Goal: Task Accomplishment & Management: Manage account settings

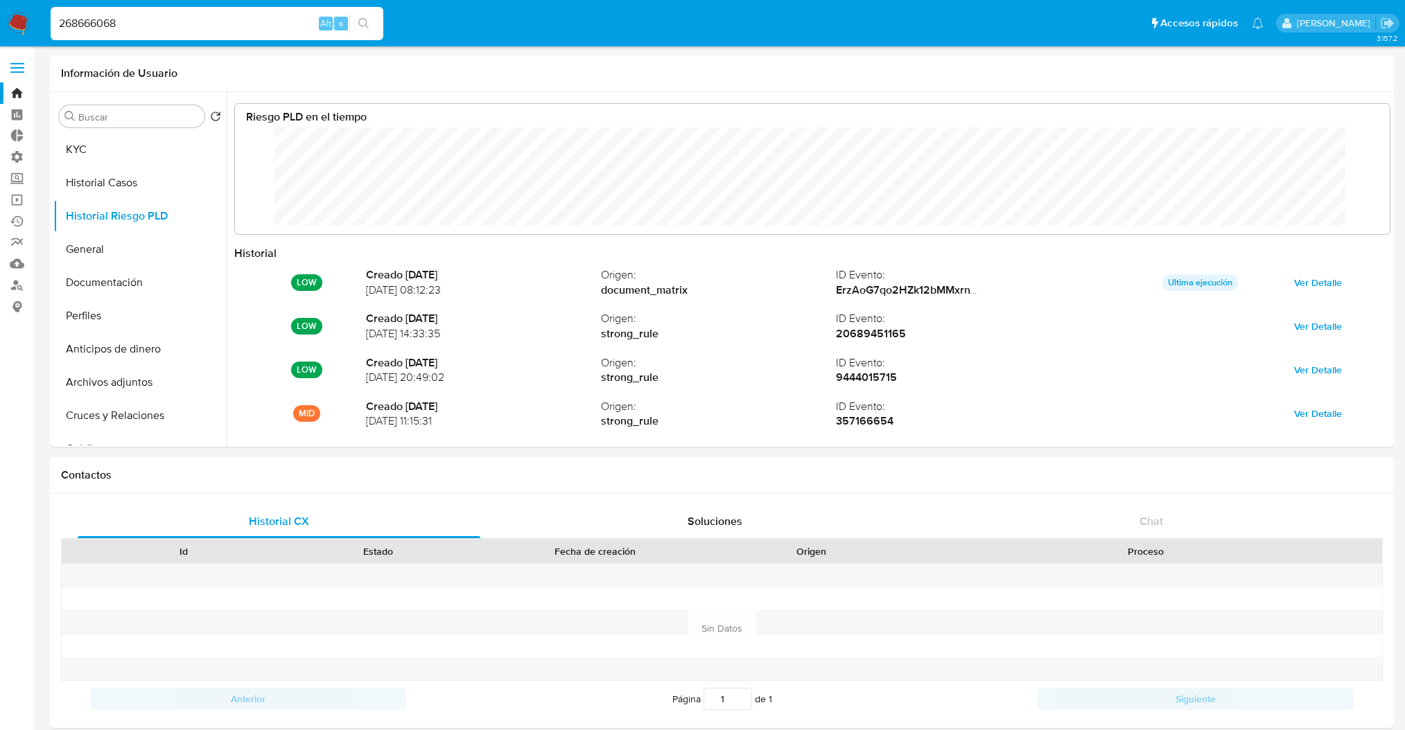
select select "10"
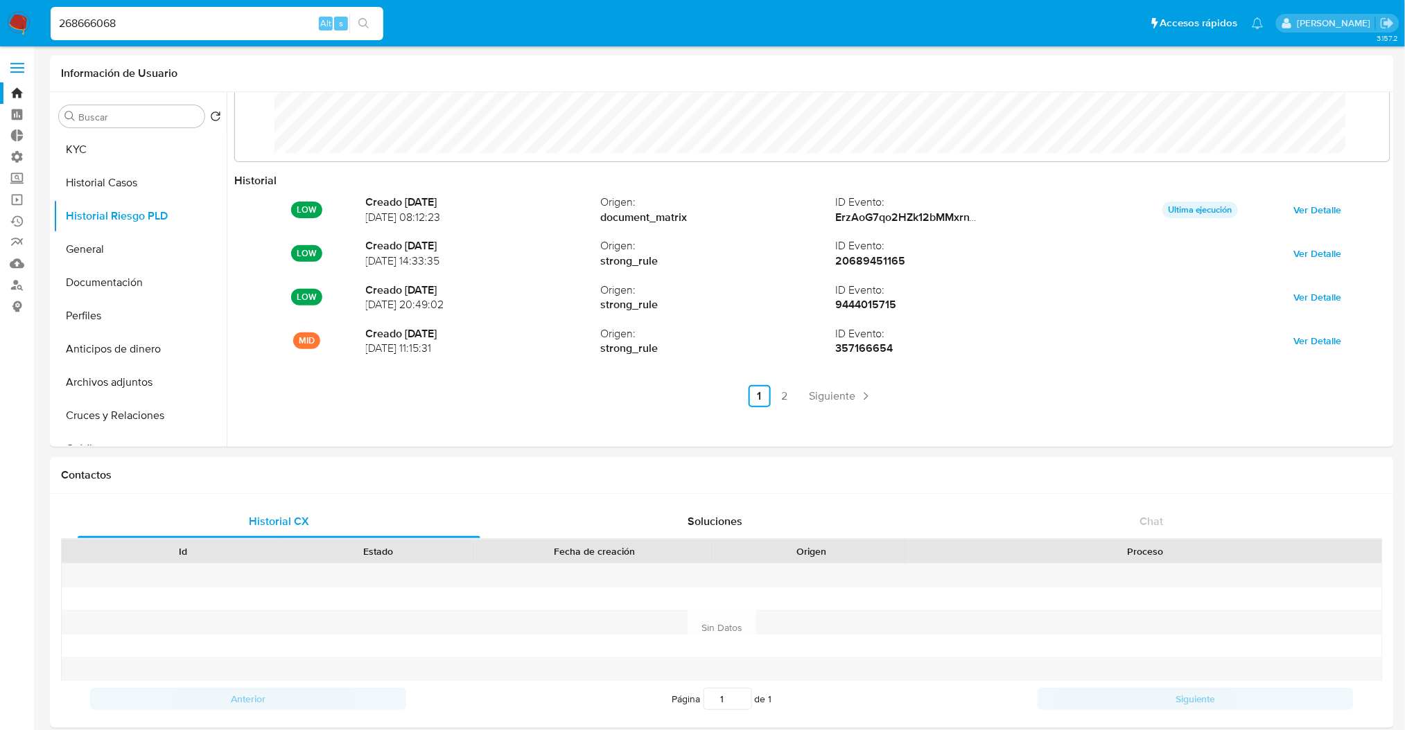
click at [235, 22] on input "268666068" at bounding box center [217, 24] width 333 height 18
drag, startPoint x: 234, startPoint y: 21, endPoint x: 0, endPoint y: -36, distance: 240.5
type input "santi greco"
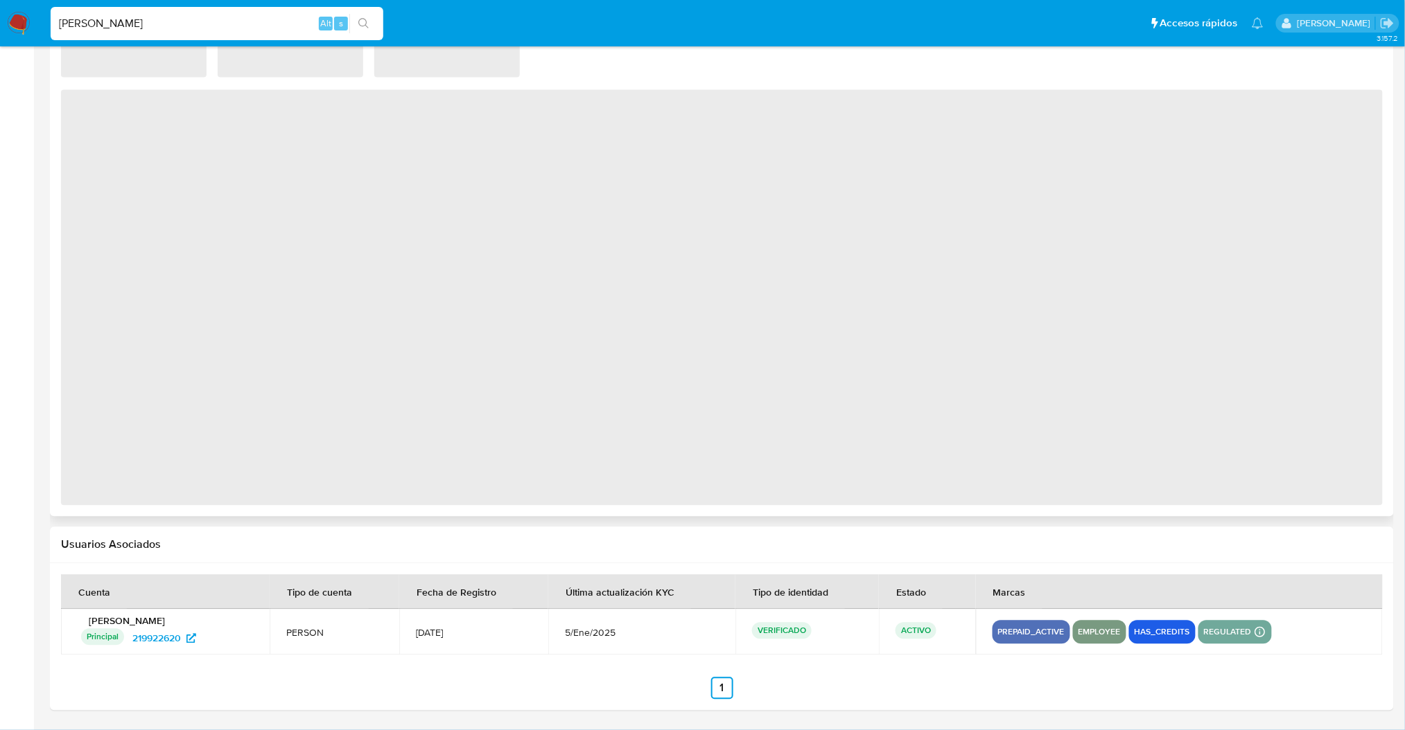
scroll to position [717, 0]
select select "10"
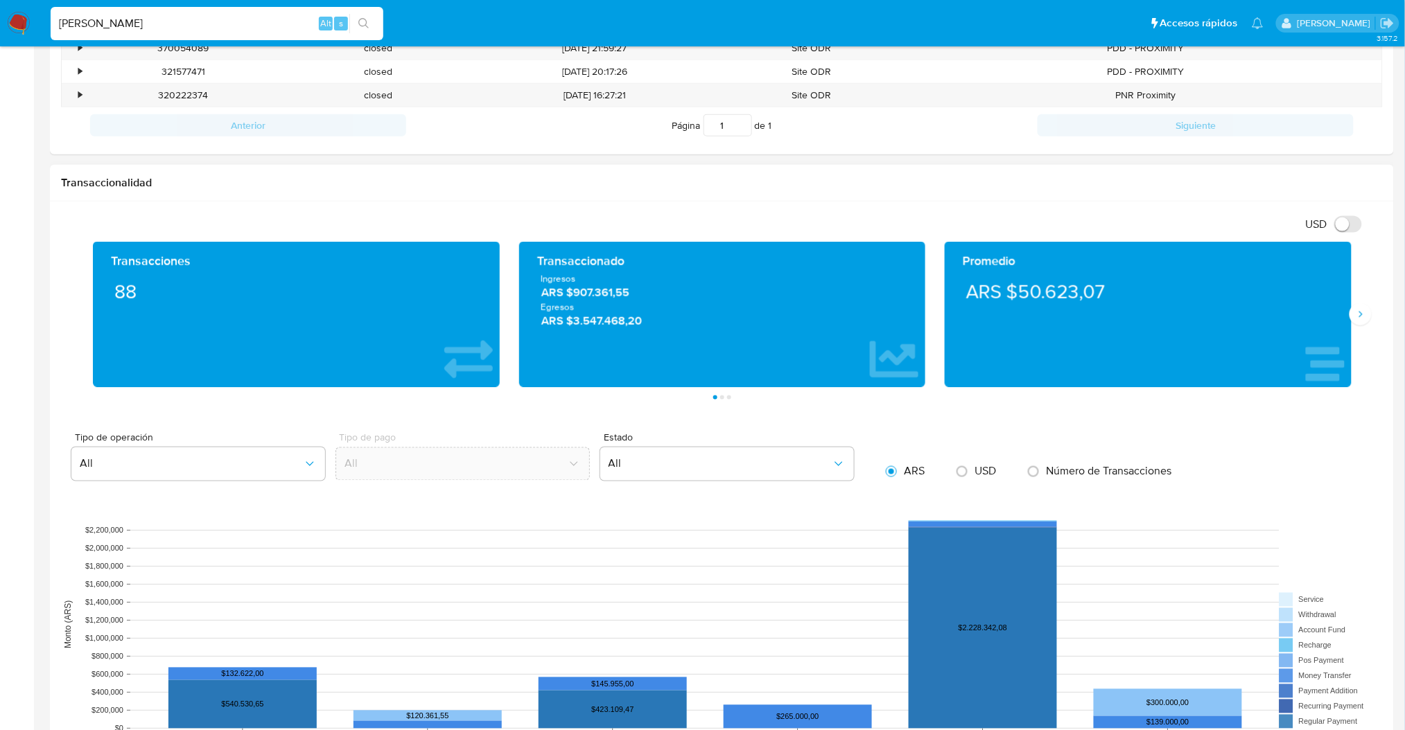
scroll to position [924, 0]
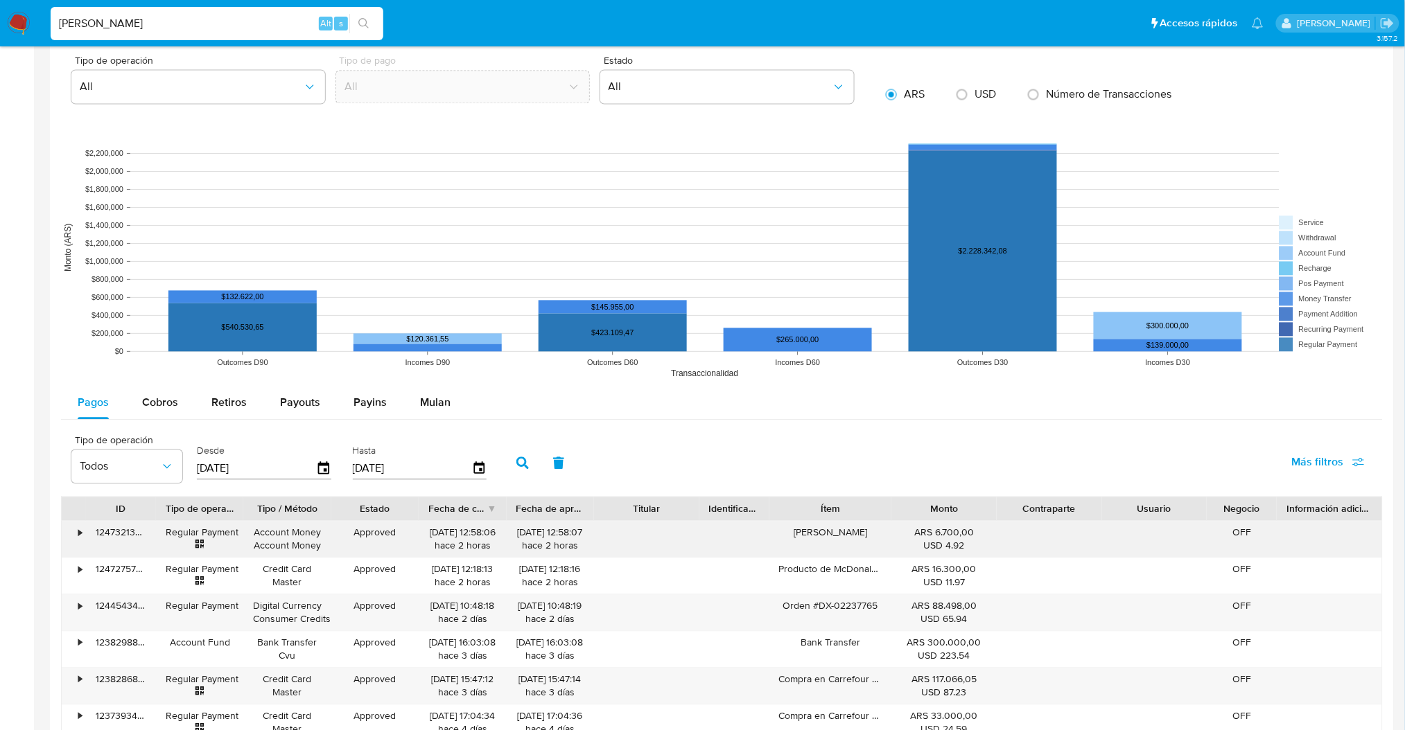
click at [78, 536] on div "•" at bounding box center [79, 533] width 3 height 13
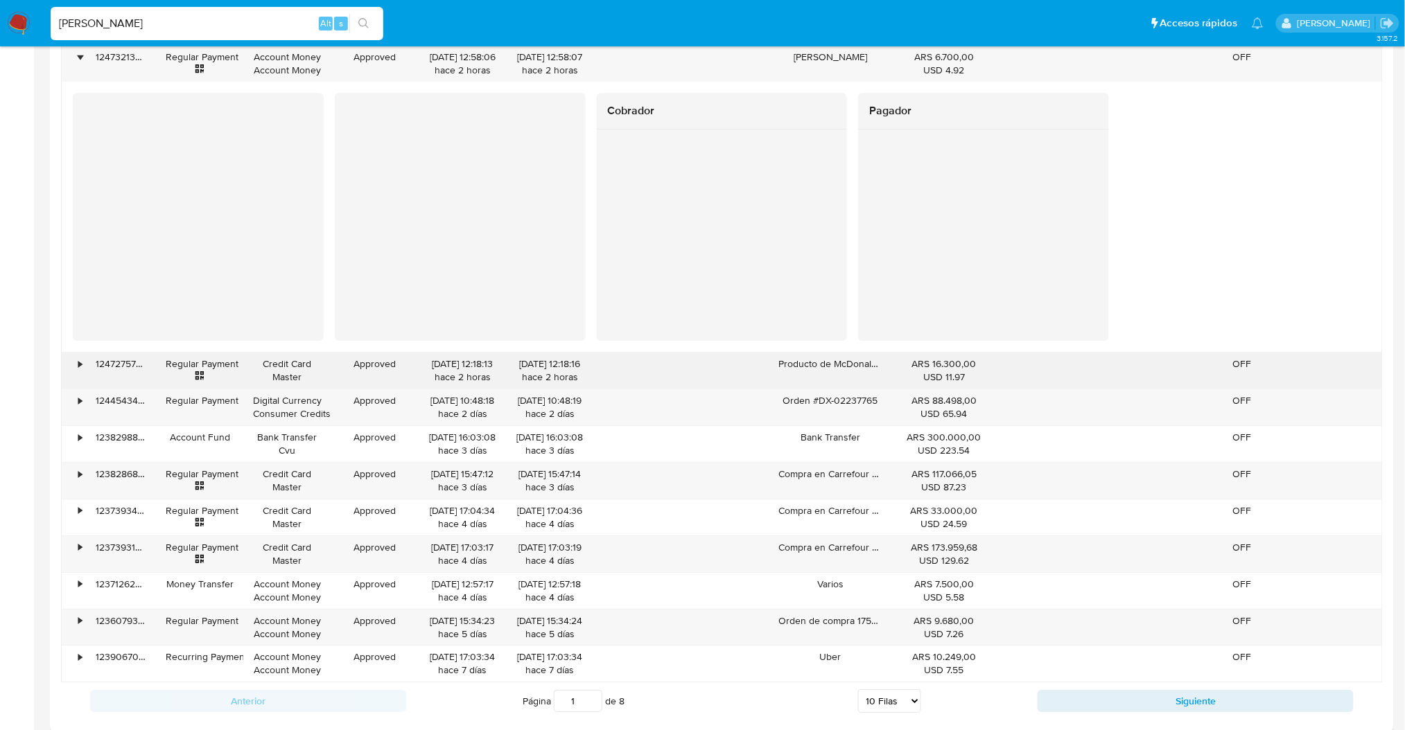
scroll to position [1478, 0]
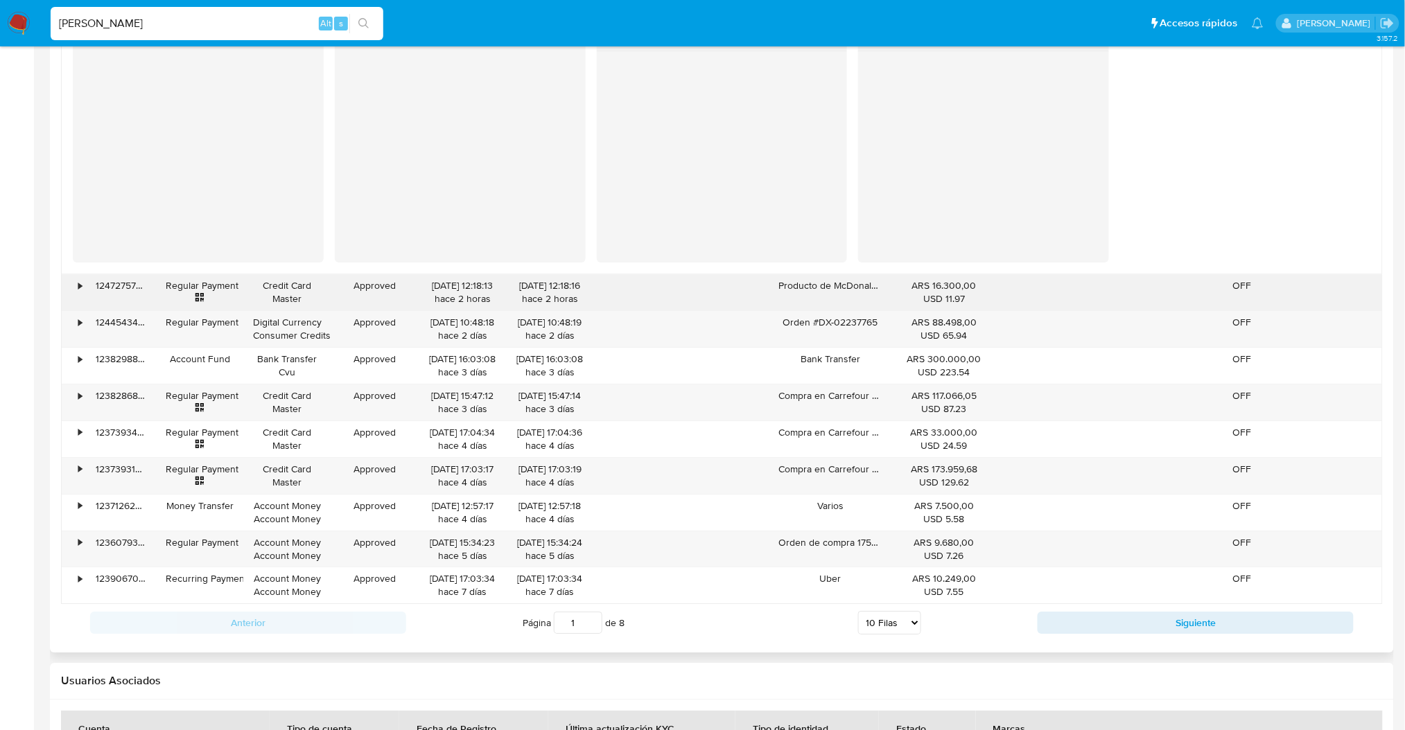
click at [76, 287] on div "•" at bounding box center [74, 292] width 24 height 36
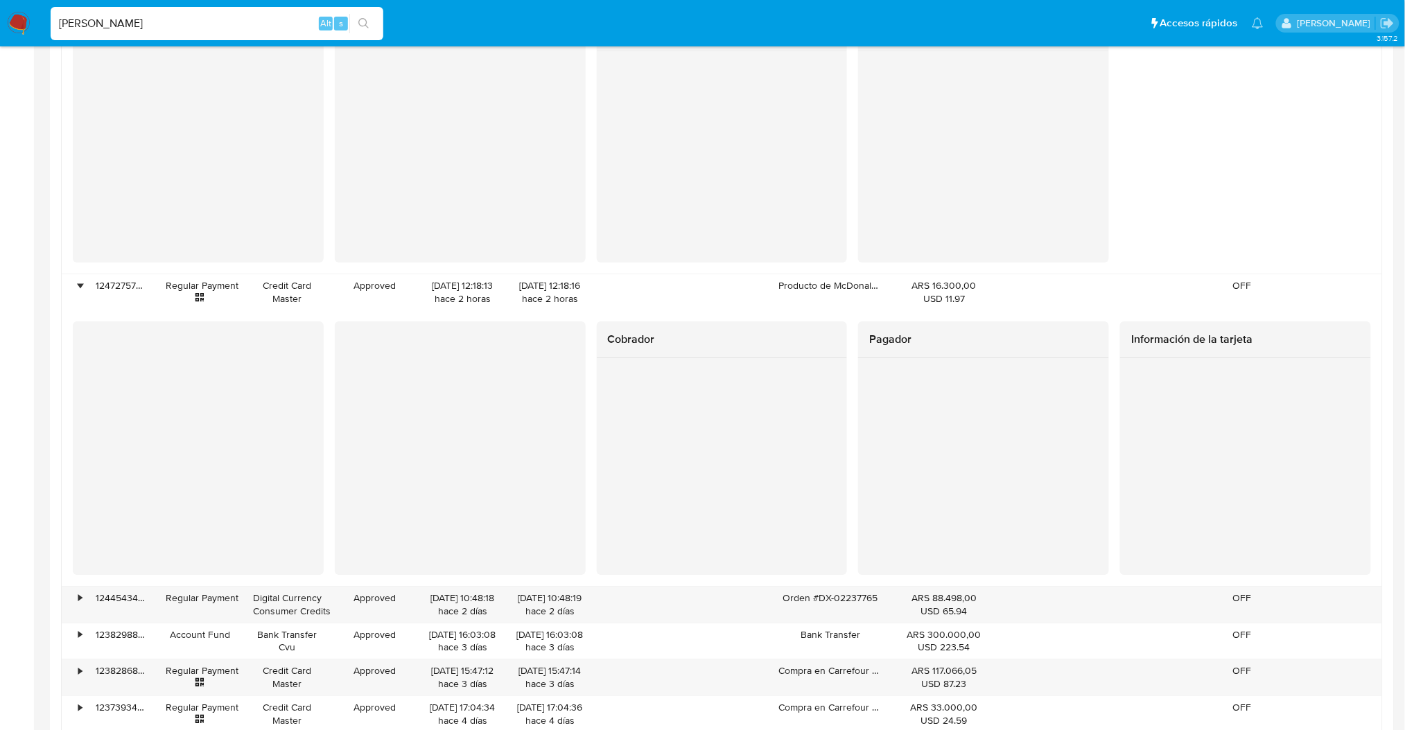
click at [407, 333] on div "Cobrador Pagador Información de la tarjeta" at bounding box center [722, 448] width 1298 height 253
click at [252, 348] on div at bounding box center [198, 446] width 251 height 248
click at [19, 27] on img at bounding box center [19, 24] width 24 height 24
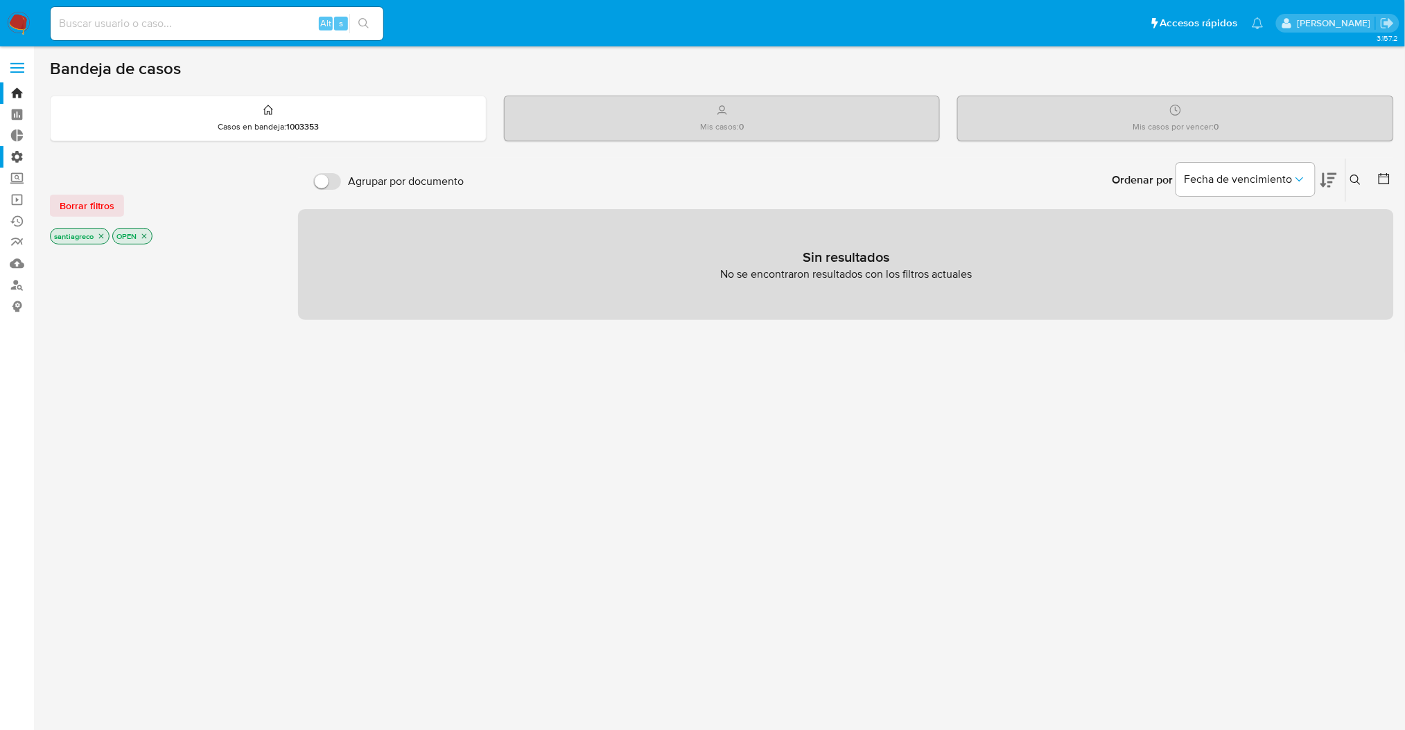
click at [22, 155] on label "Administración" at bounding box center [82, 156] width 165 height 21
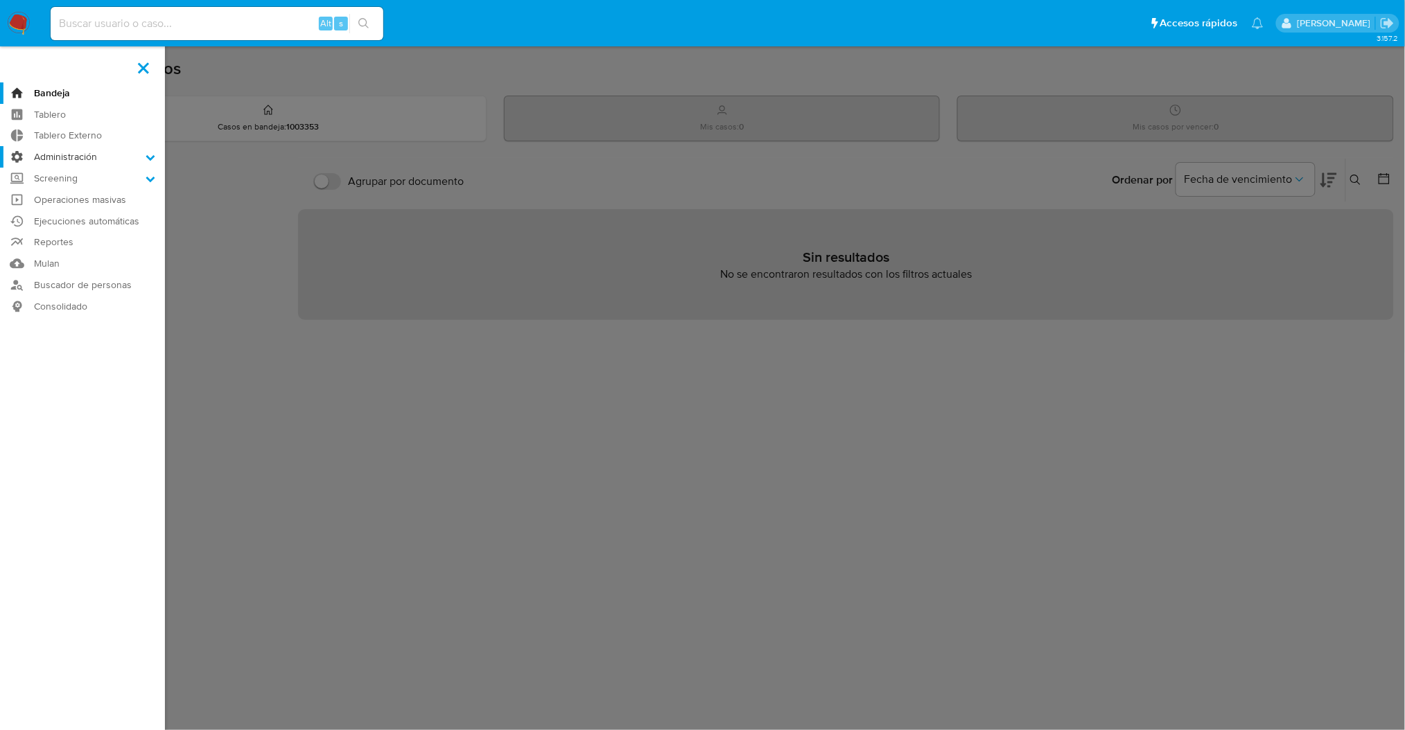
click at [0, 0] on input "Administración" at bounding box center [0, 0] width 0 height 0
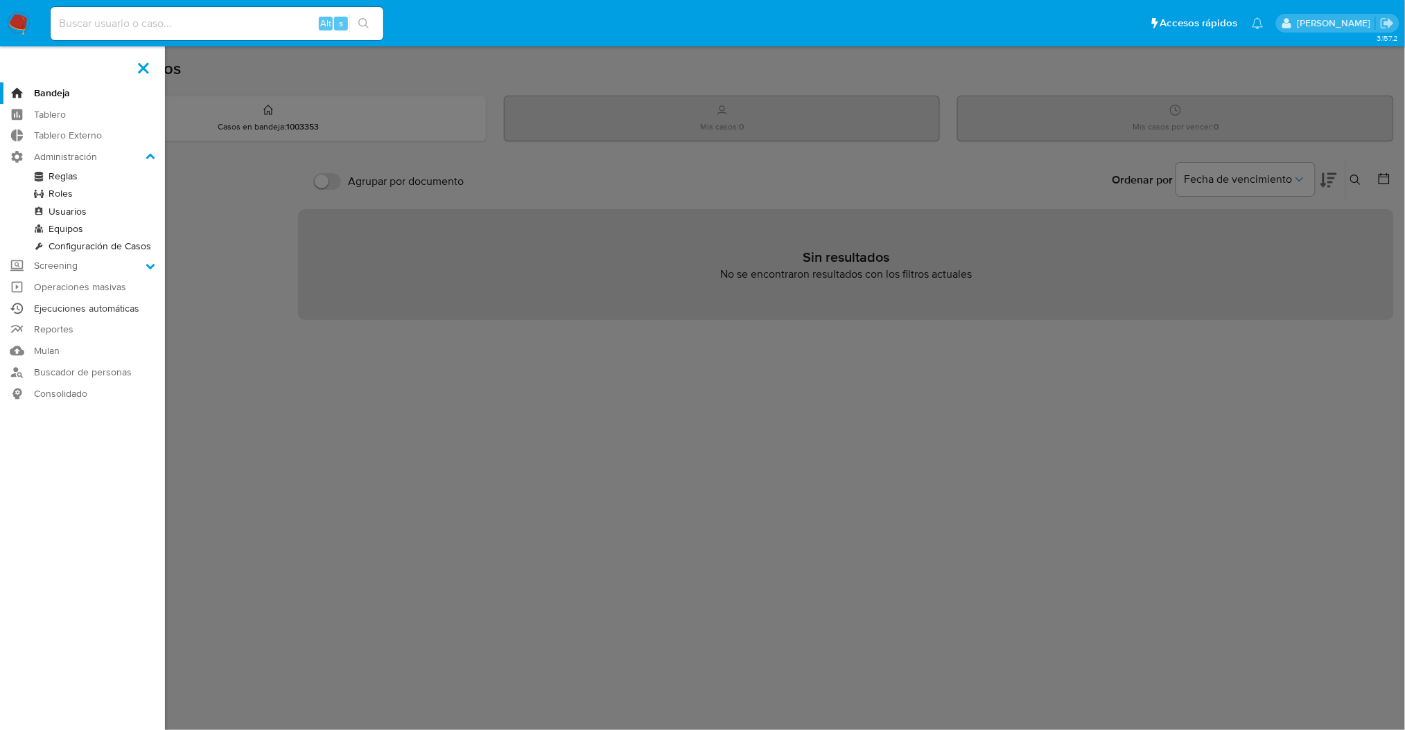
click at [87, 304] on link "Ejecuciones automáticas" at bounding box center [82, 308] width 165 height 21
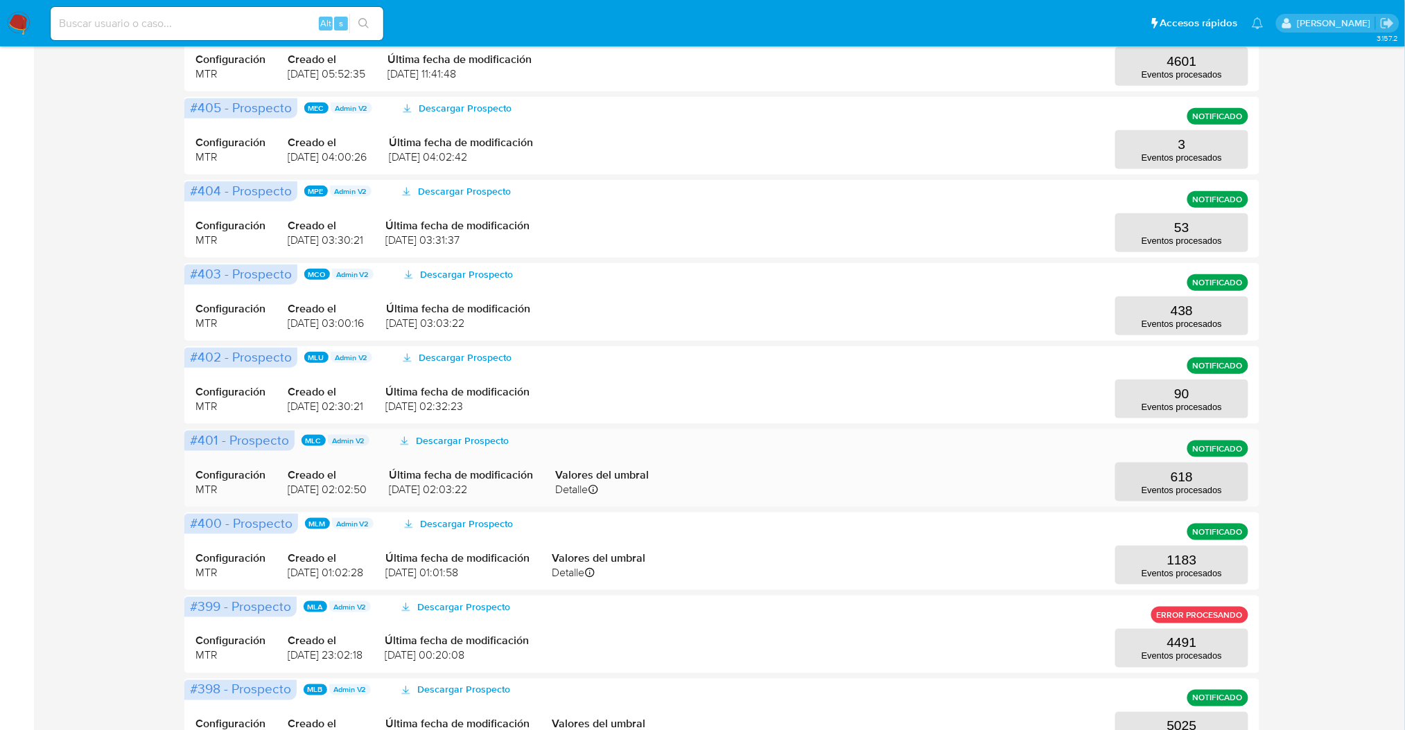
scroll to position [406, 0]
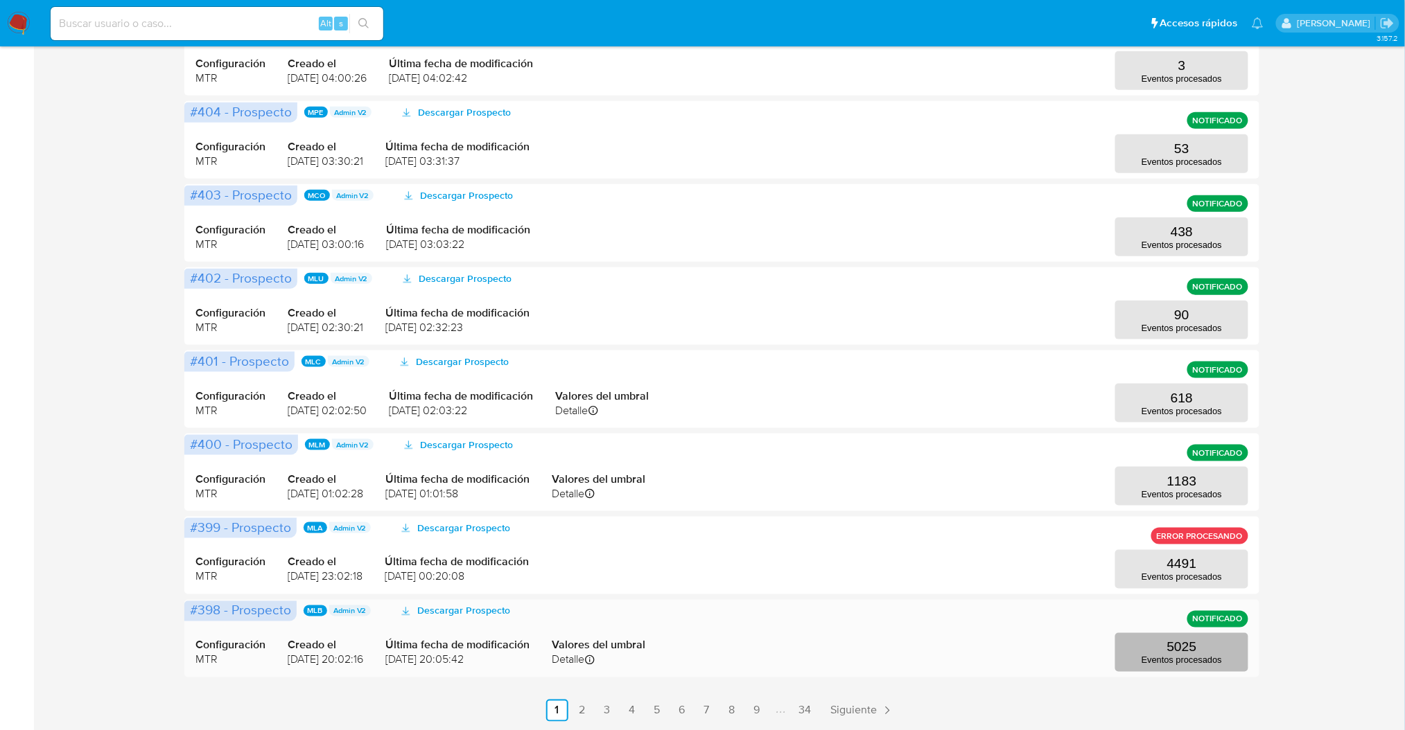
click at [1205, 650] on button "5025 Eventos procesados" at bounding box center [1181, 652] width 133 height 39
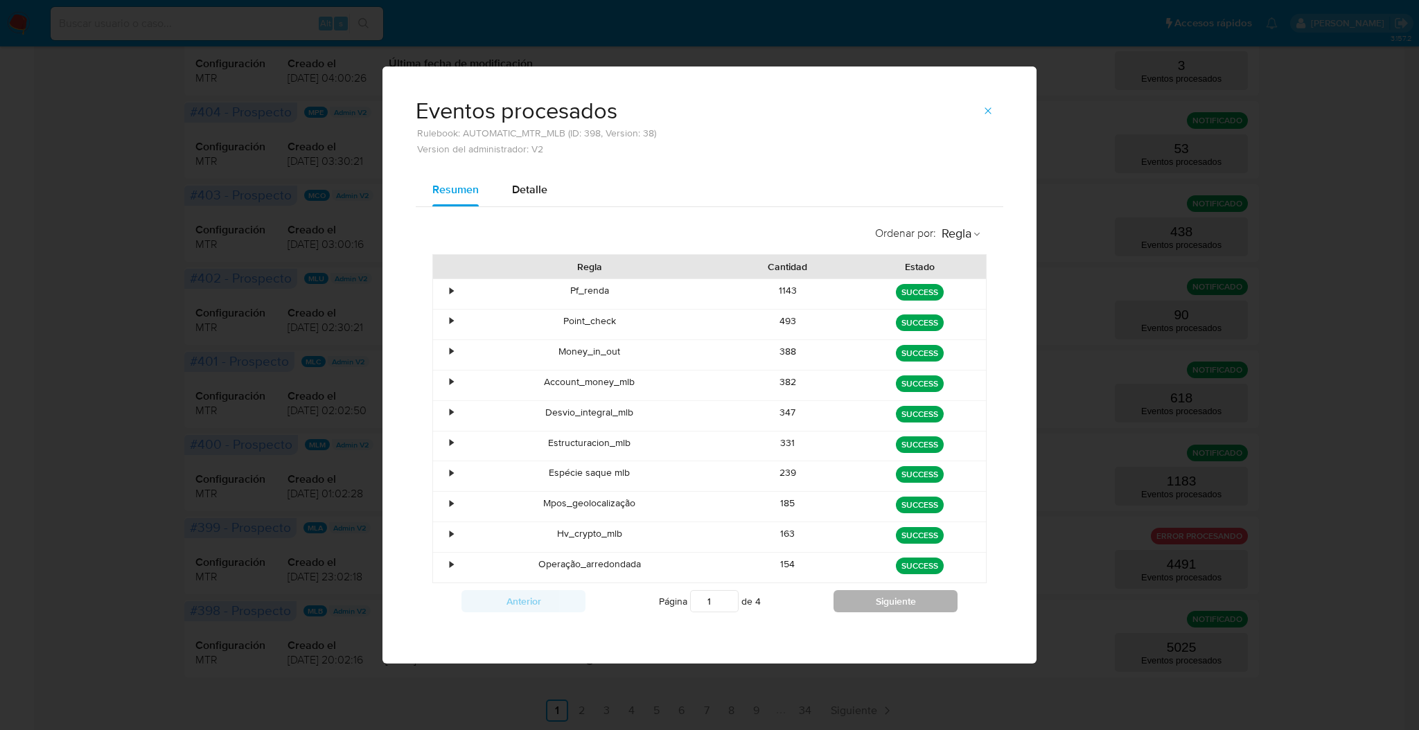
click at [878, 613] on button "Siguiente" at bounding box center [896, 601] width 124 height 22
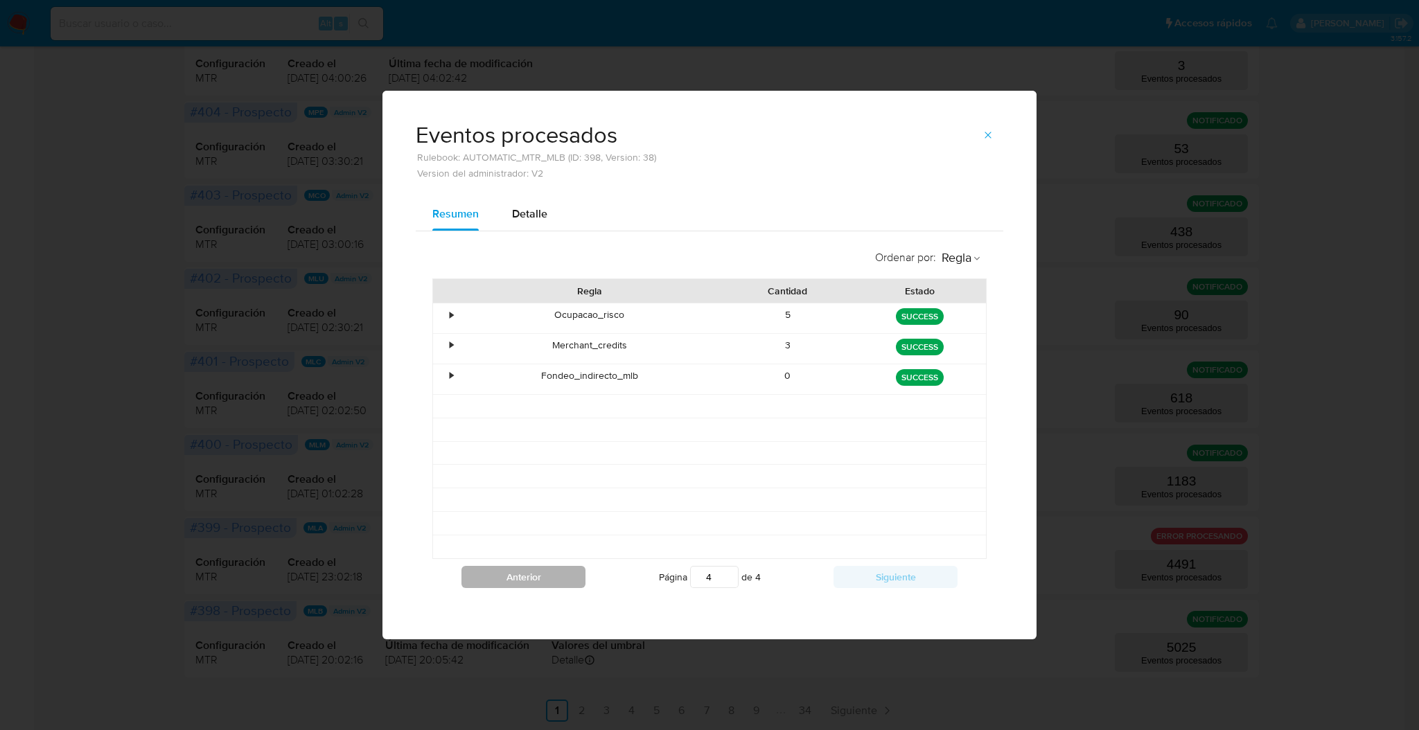
click at [522, 587] on button "Anterior" at bounding box center [524, 577] width 124 height 22
type input "3"
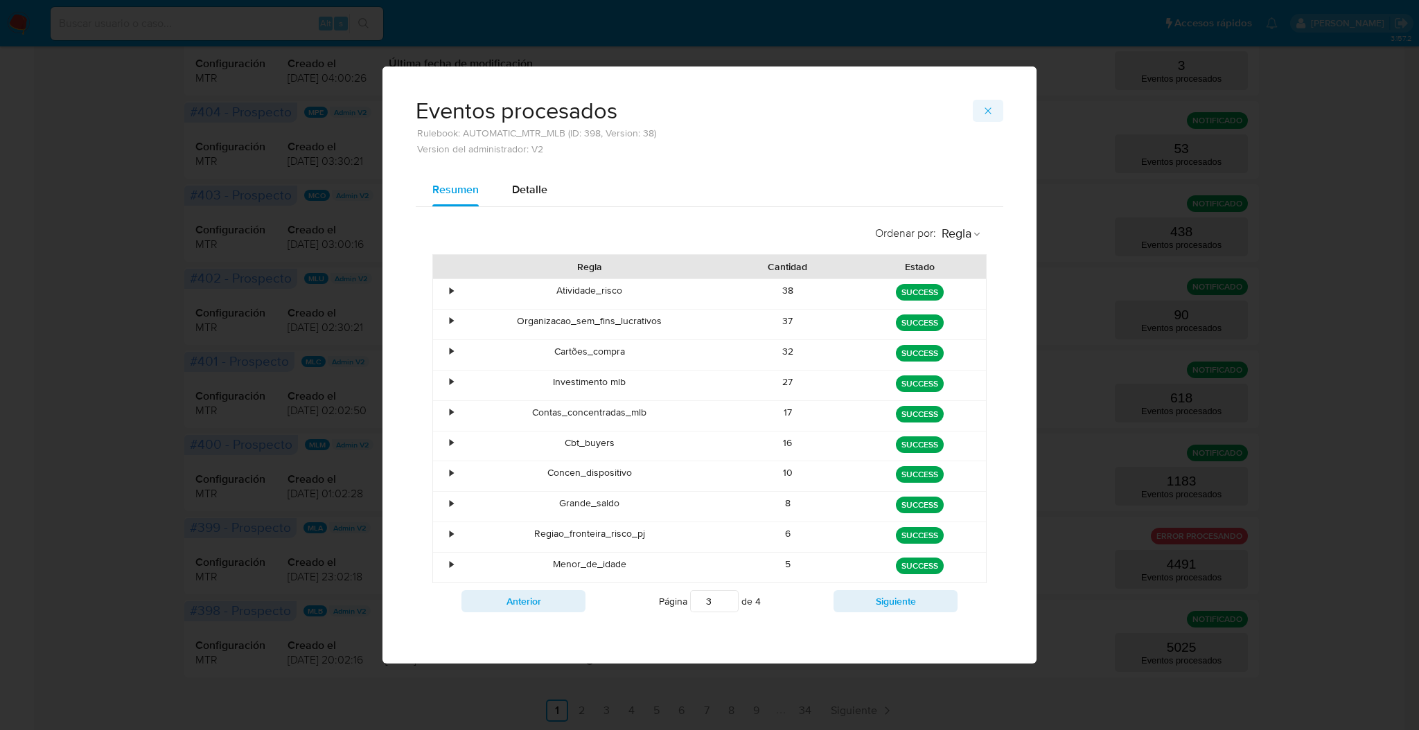
click at [989, 114] on icon "button" at bounding box center [988, 110] width 11 height 11
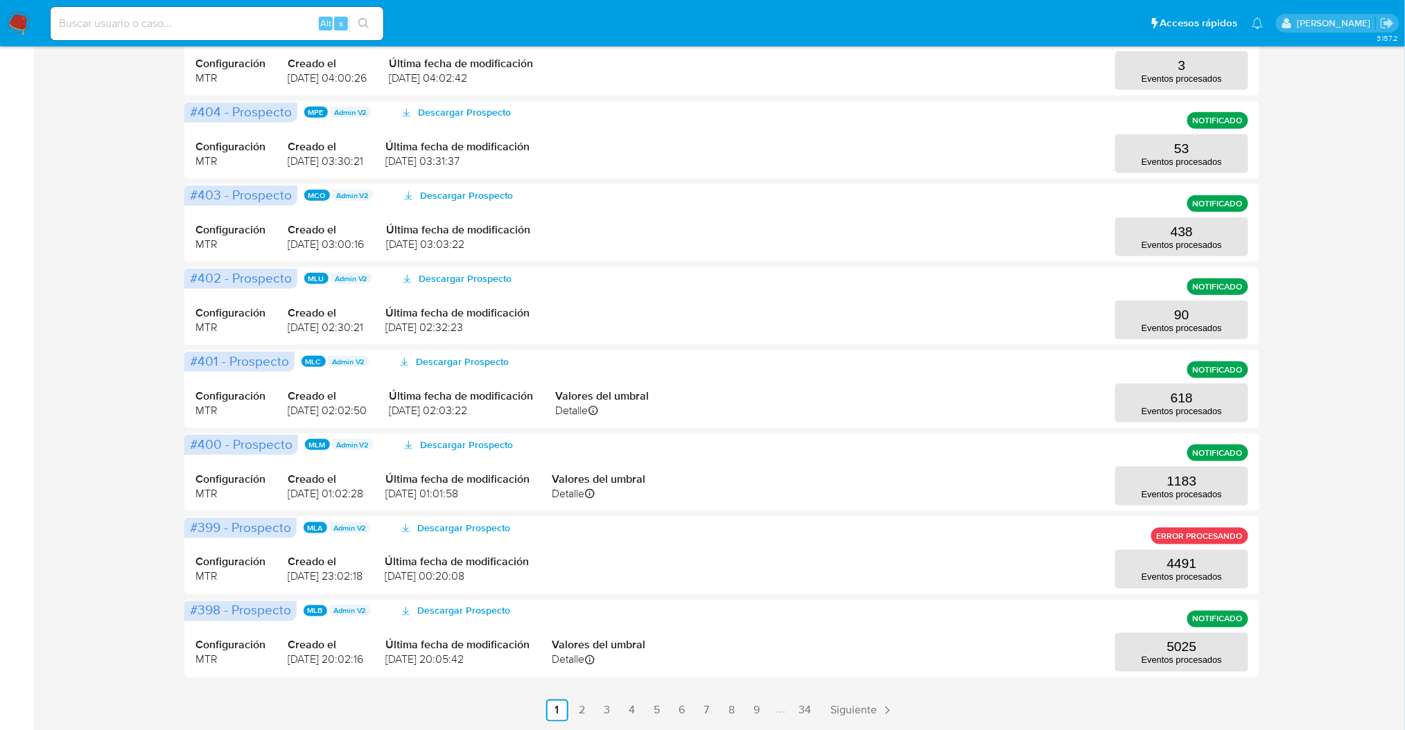
scroll to position [0, 0]
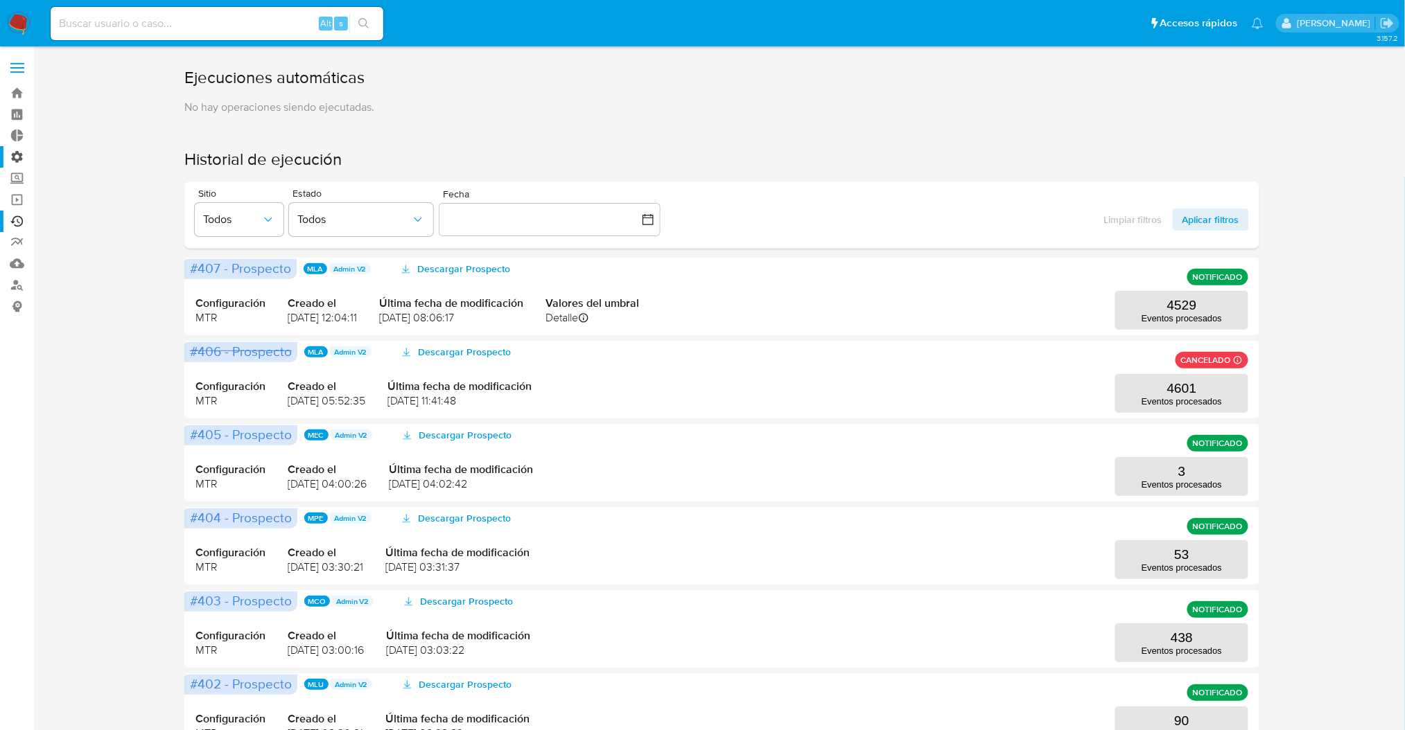
click at [21, 157] on label "Administración" at bounding box center [82, 156] width 165 height 21
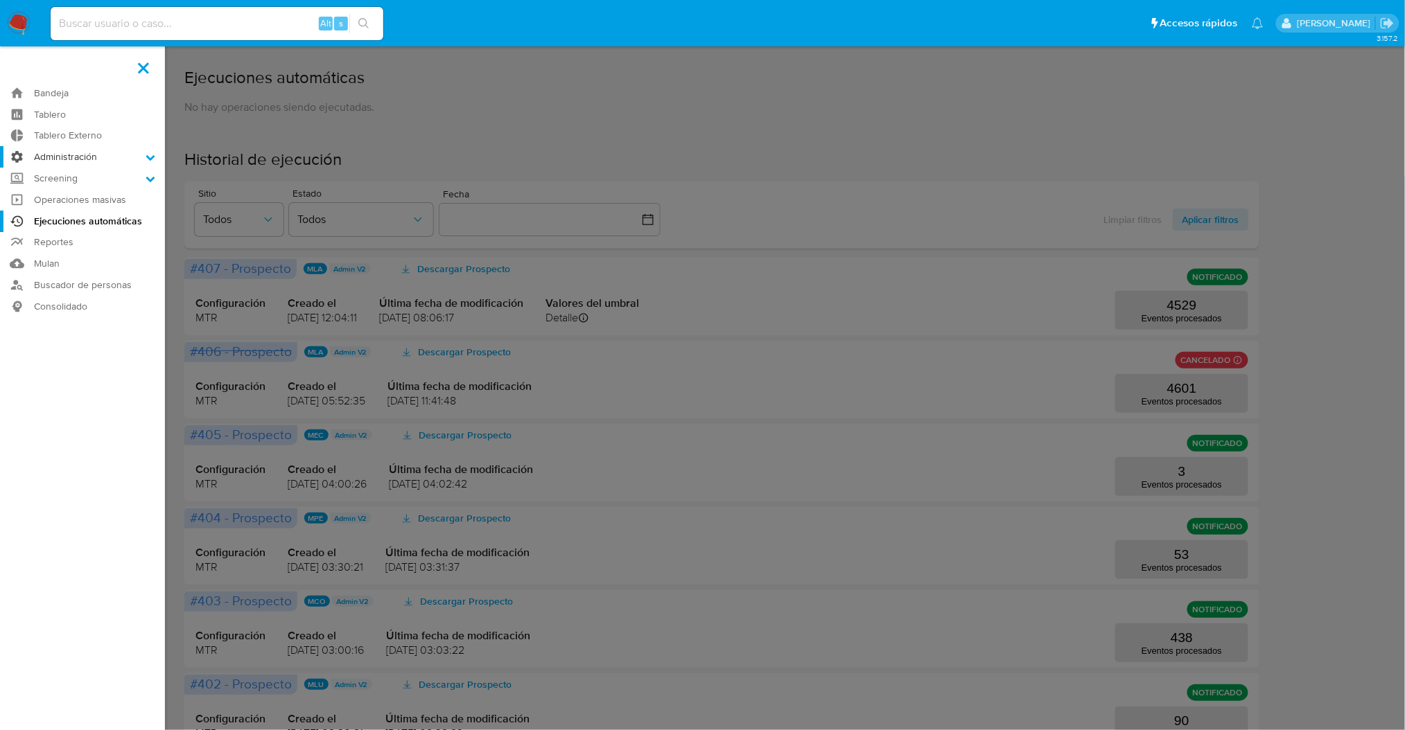
click at [0, 0] on input "Administración" at bounding box center [0, 0] width 0 height 0
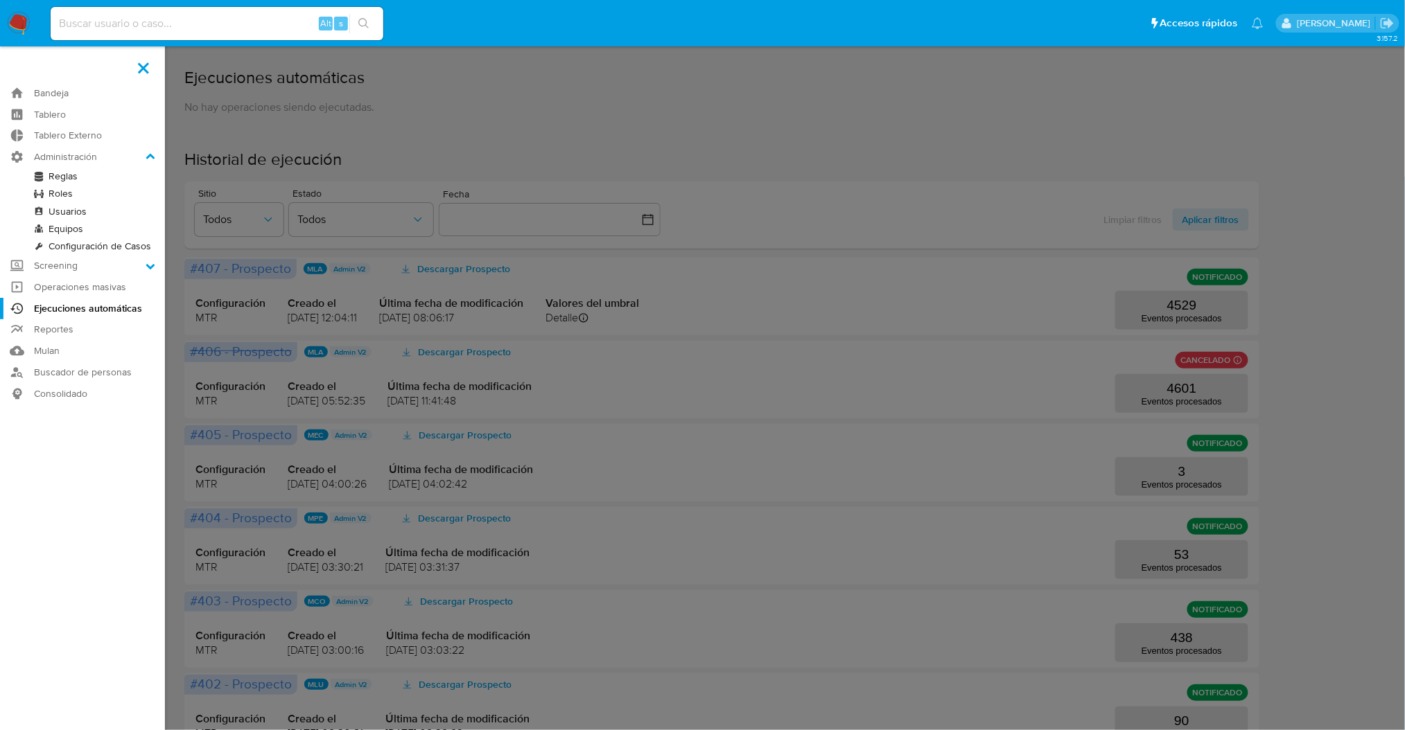
click at [69, 170] on link "Reglas" at bounding box center [82, 176] width 165 height 17
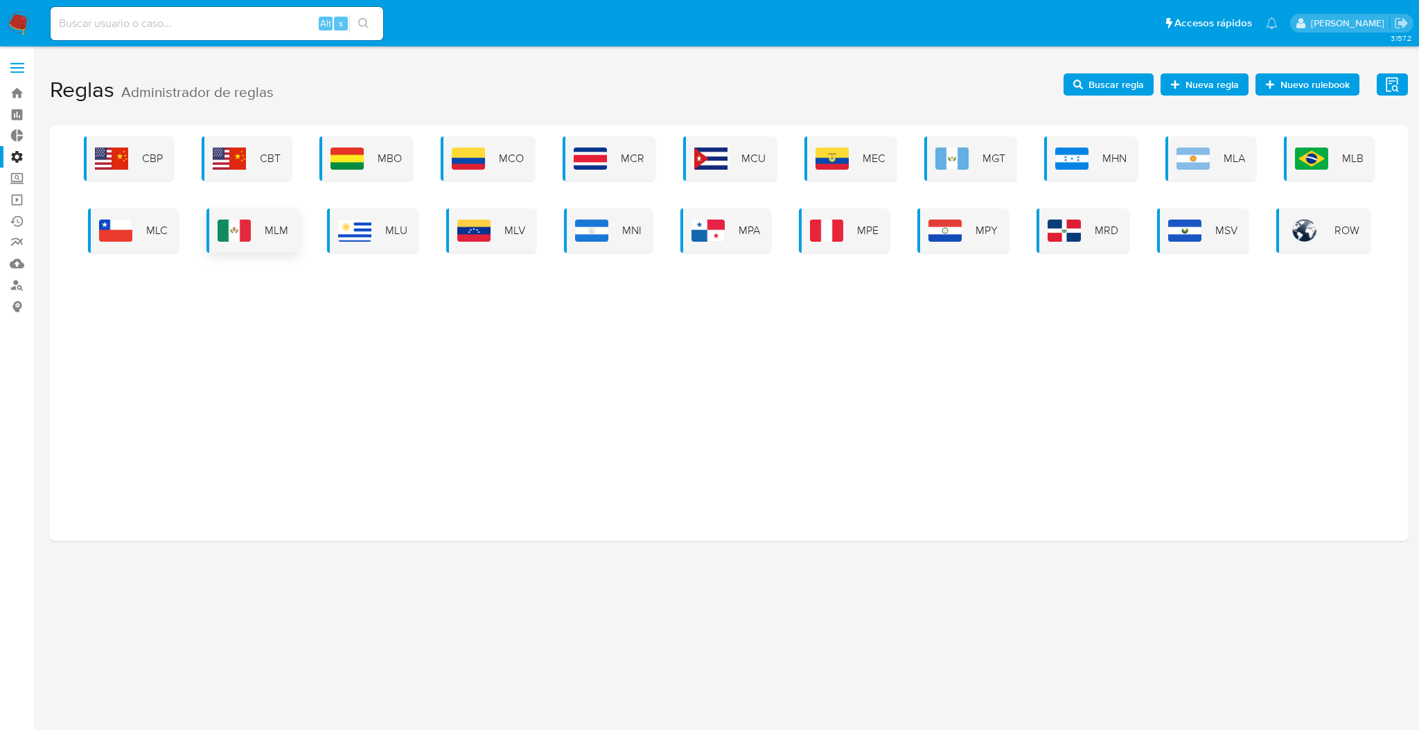
click at [233, 244] on div "MLM" at bounding box center [253, 231] width 93 height 44
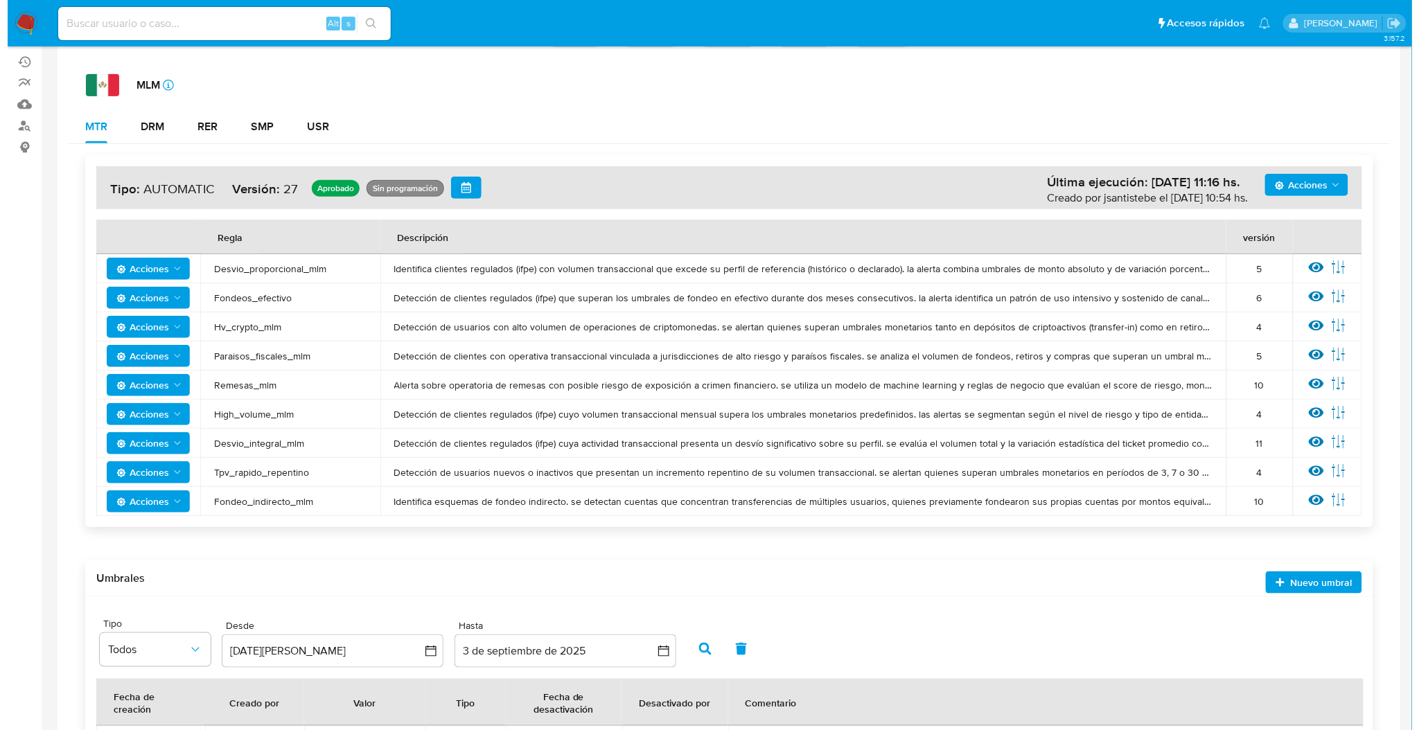
scroll to position [237, 0]
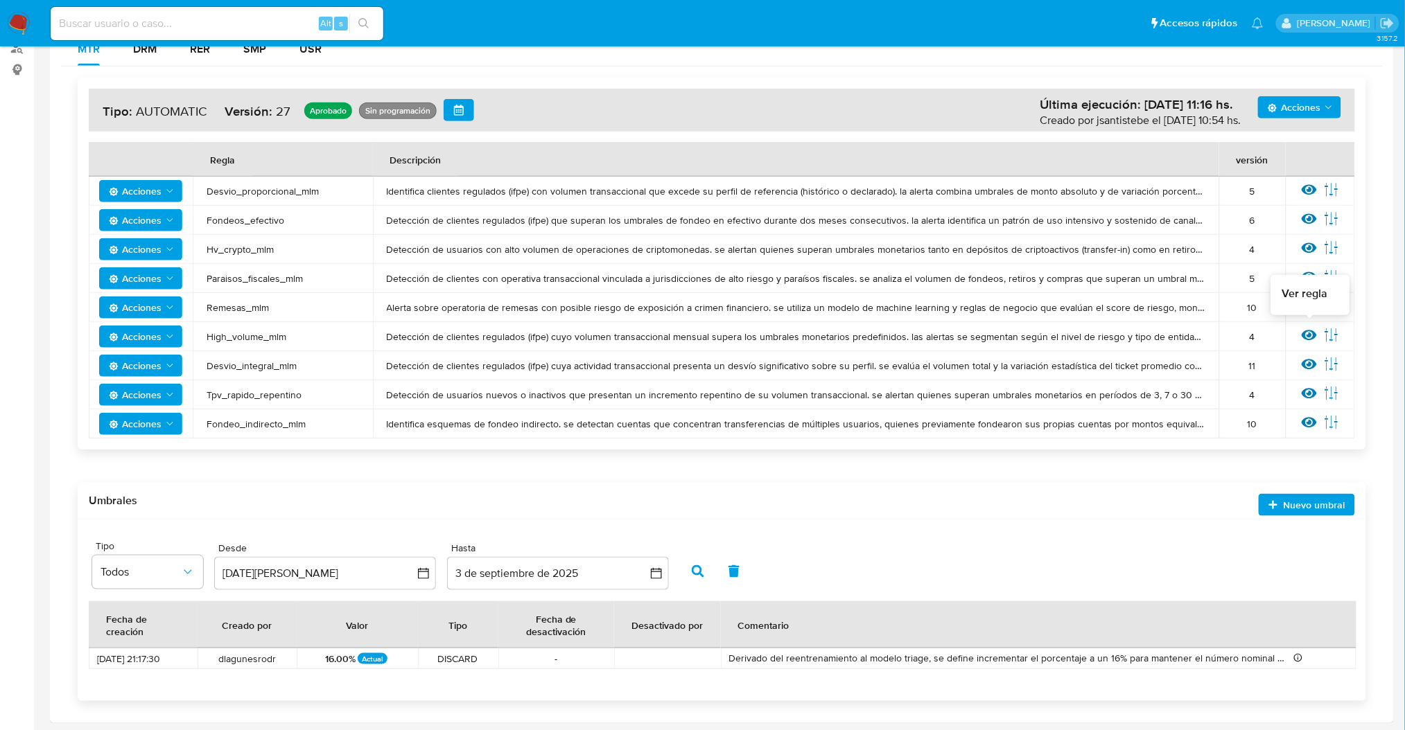
click at [1308, 339] on icon at bounding box center [1308, 335] width 15 height 15
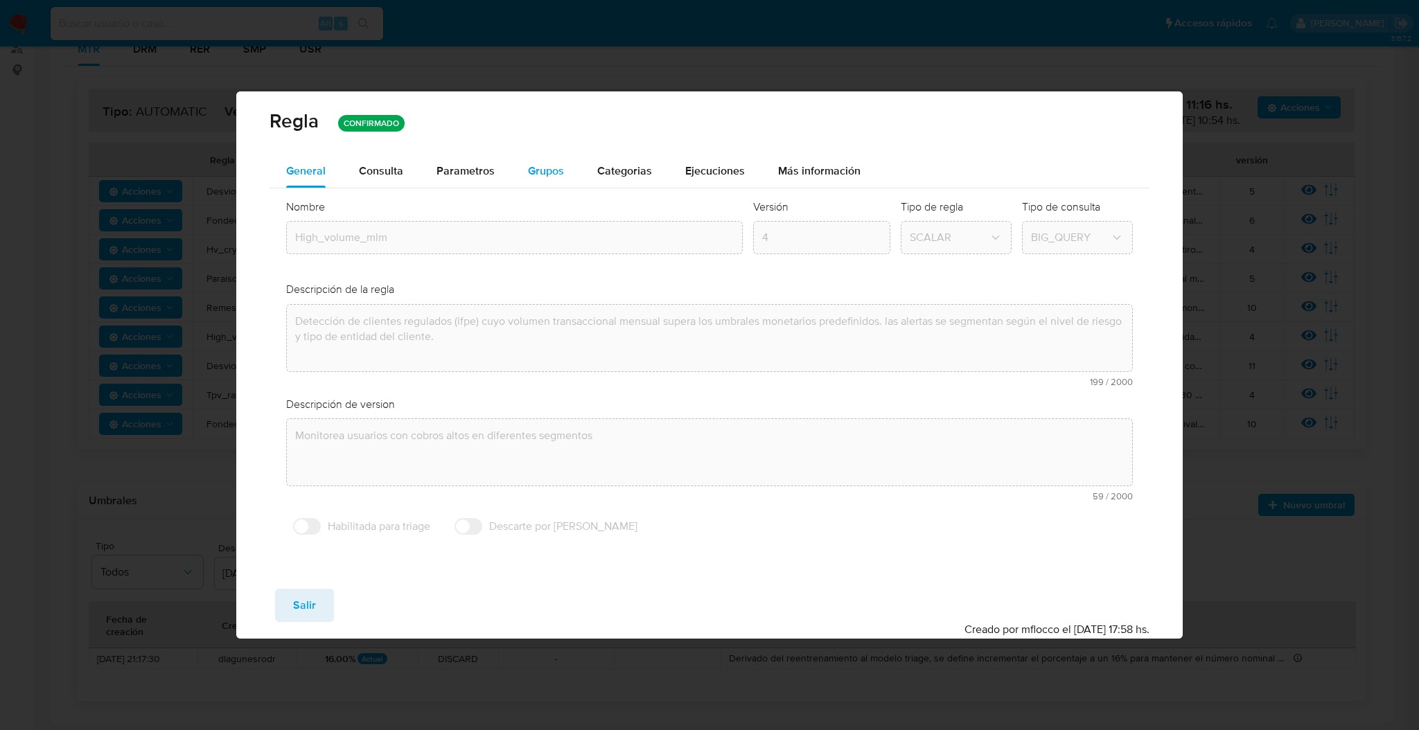
click at [552, 166] on span "Grupos" at bounding box center [546, 171] width 36 height 16
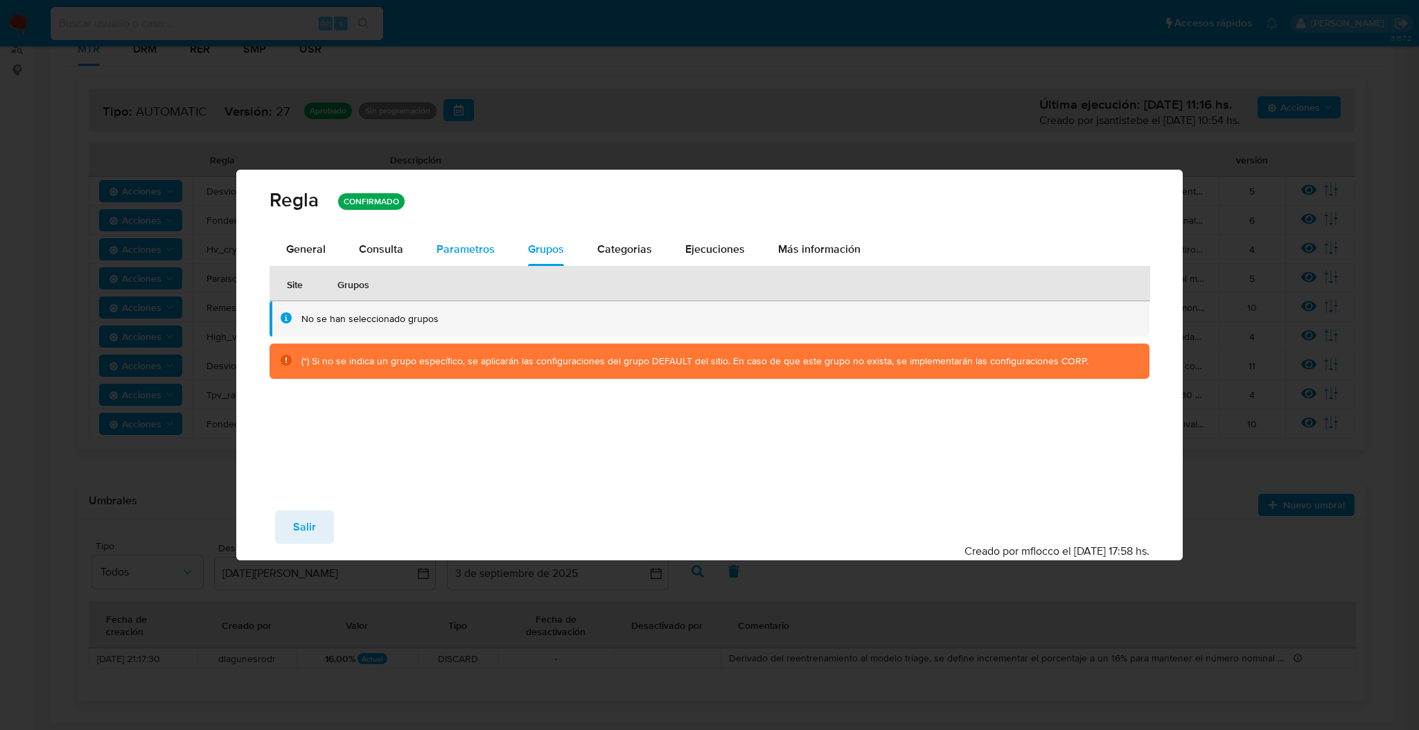
click at [468, 241] on span "Parametros" at bounding box center [466, 249] width 58 height 16
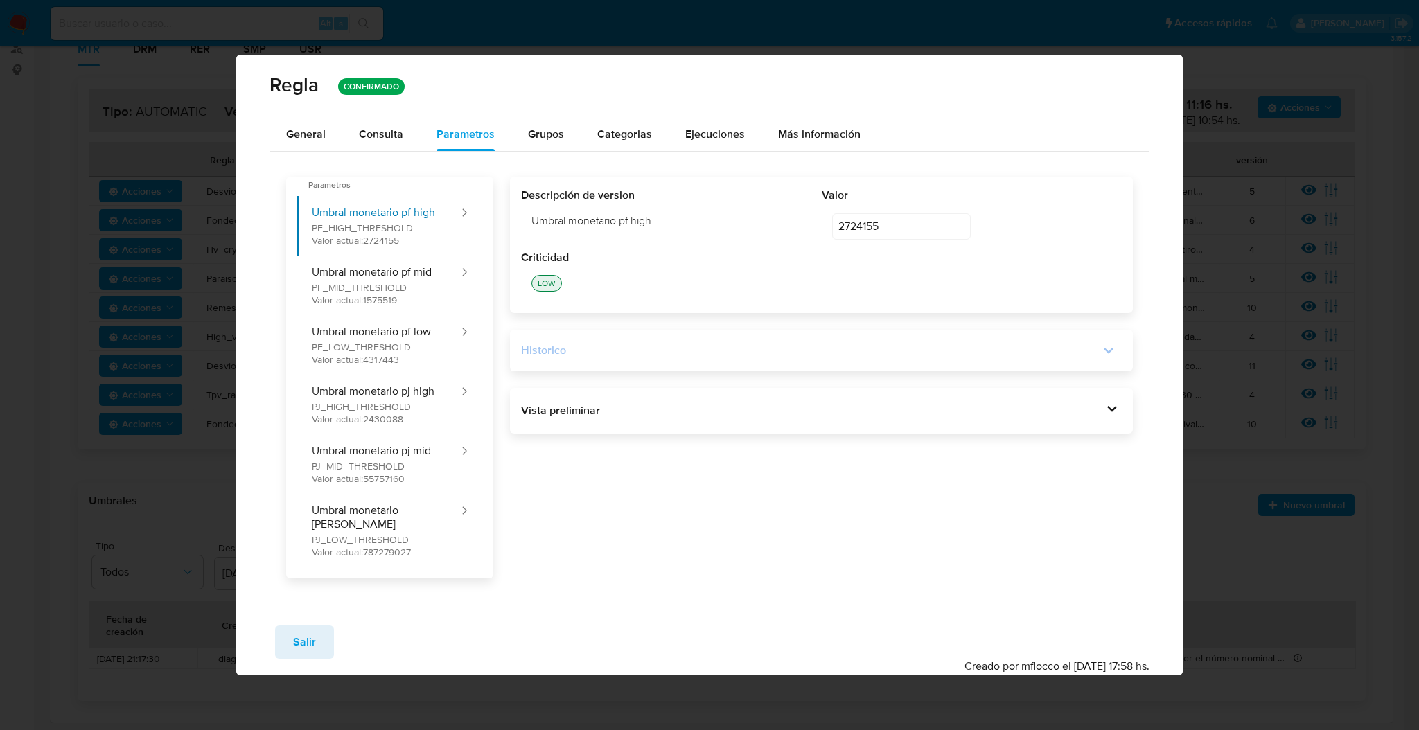
click at [868, 358] on div "Historico" at bounding box center [810, 350] width 578 height 15
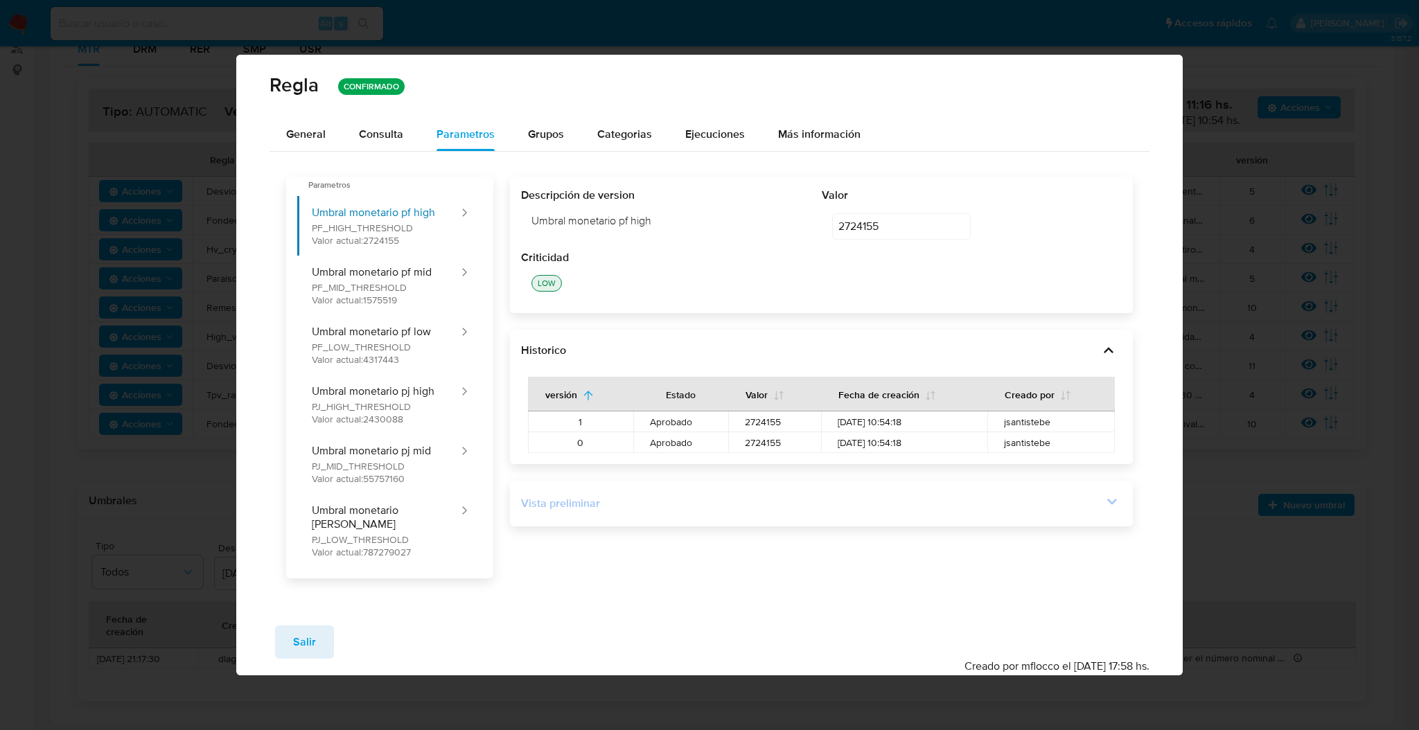
click at [927, 508] on div "Vista preliminar" at bounding box center [811, 503] width 581 height 15
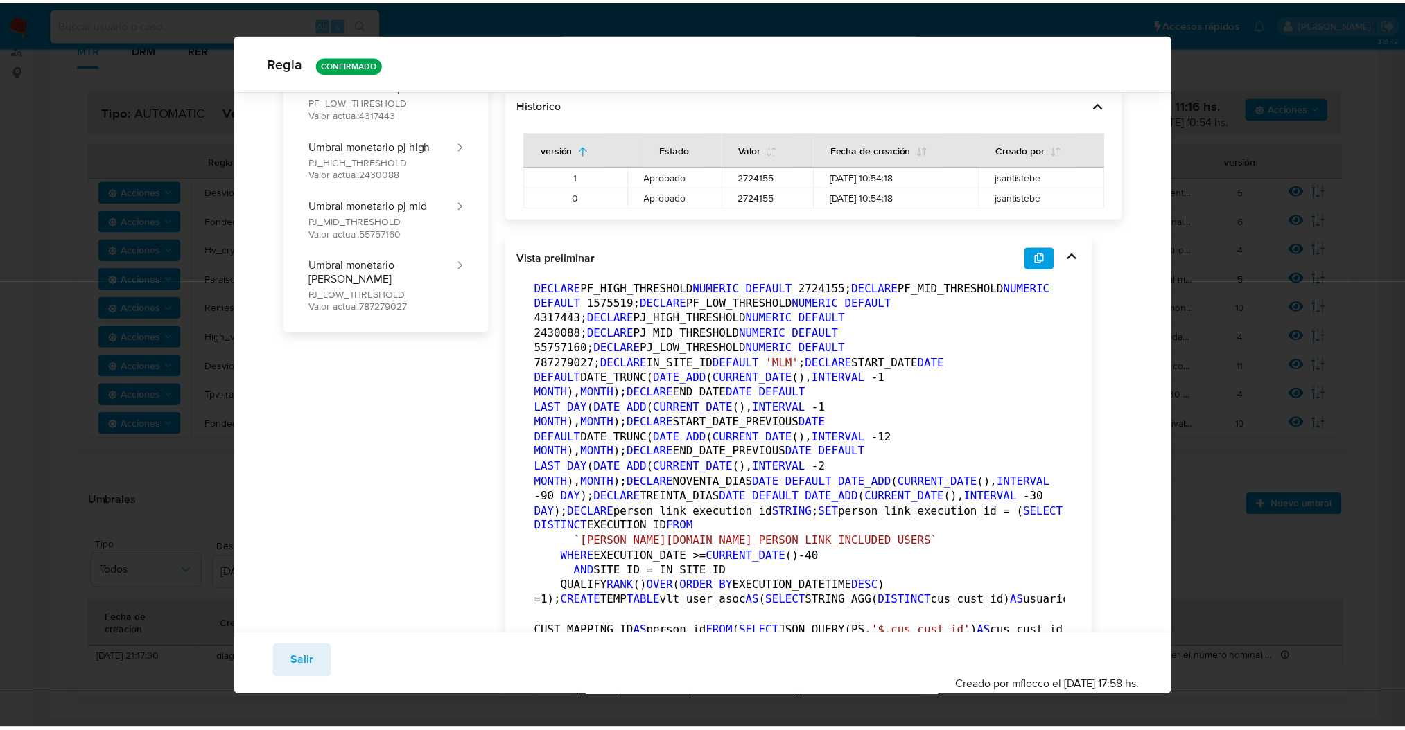
scroll to position [0, 0]
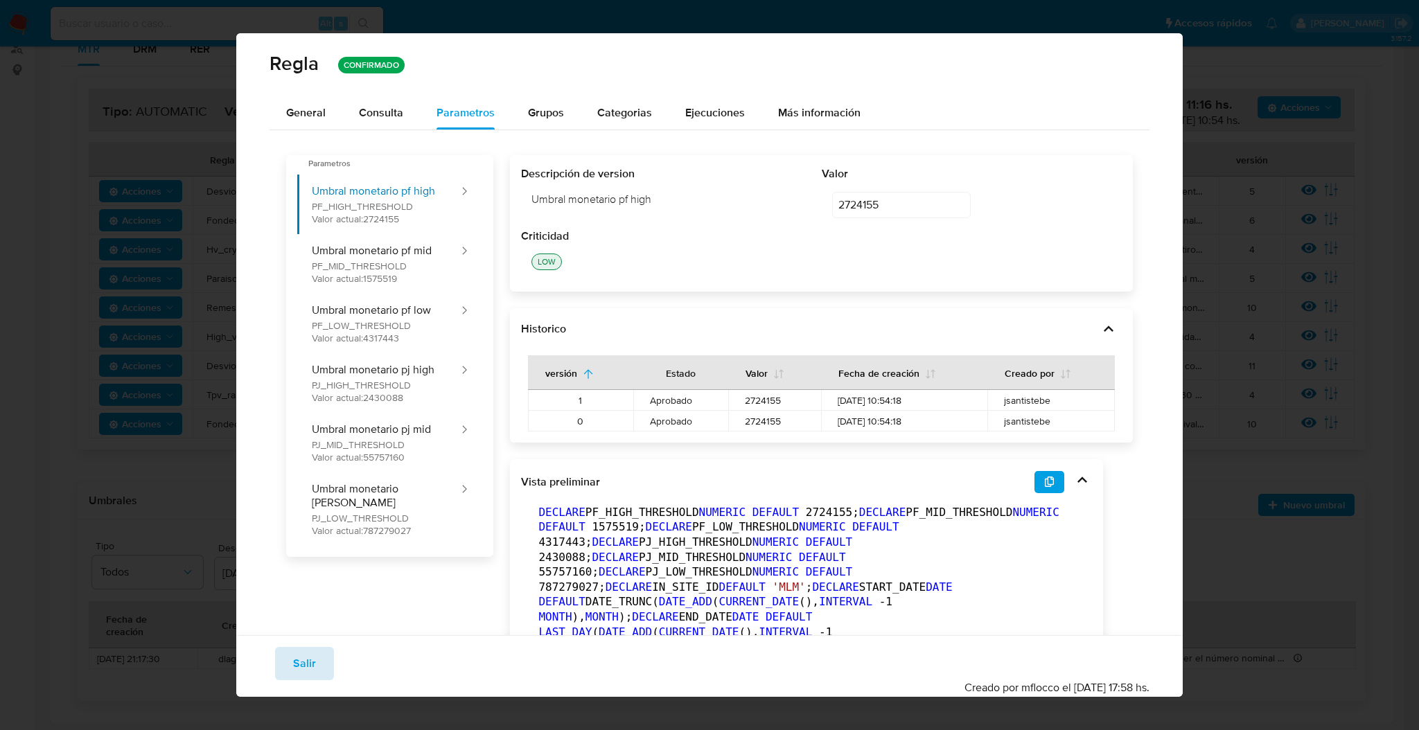
click at [287, 655] on button "Salir" at bounding box center [304, 663] width 59 height 33
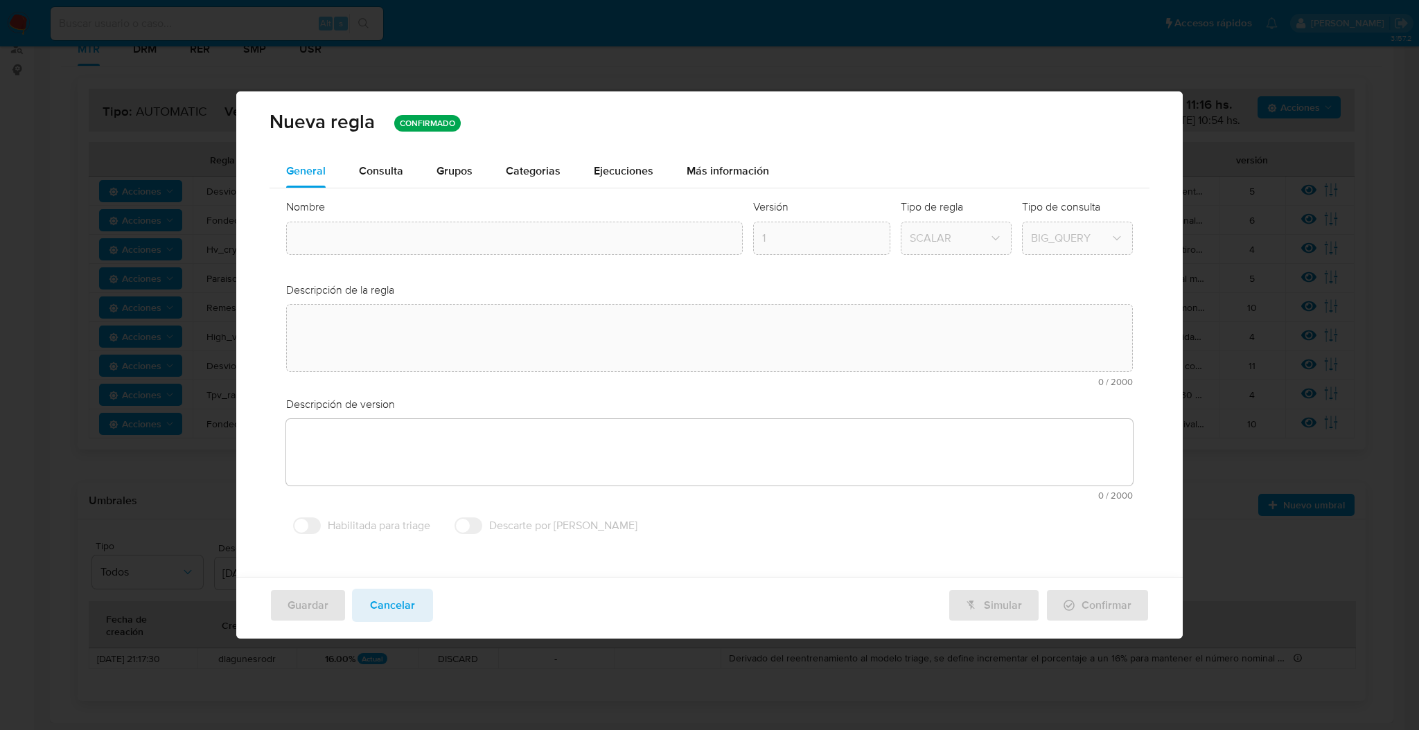
type input "High_volume_mlm"
type textarea "Detección de clientes regulados (ifpe) cuyo volumen transaccional mensual super…"
type textarea "Monitorea usuarios con cobros altos en diferentes segmentos"
